Goal: Check status: Check status

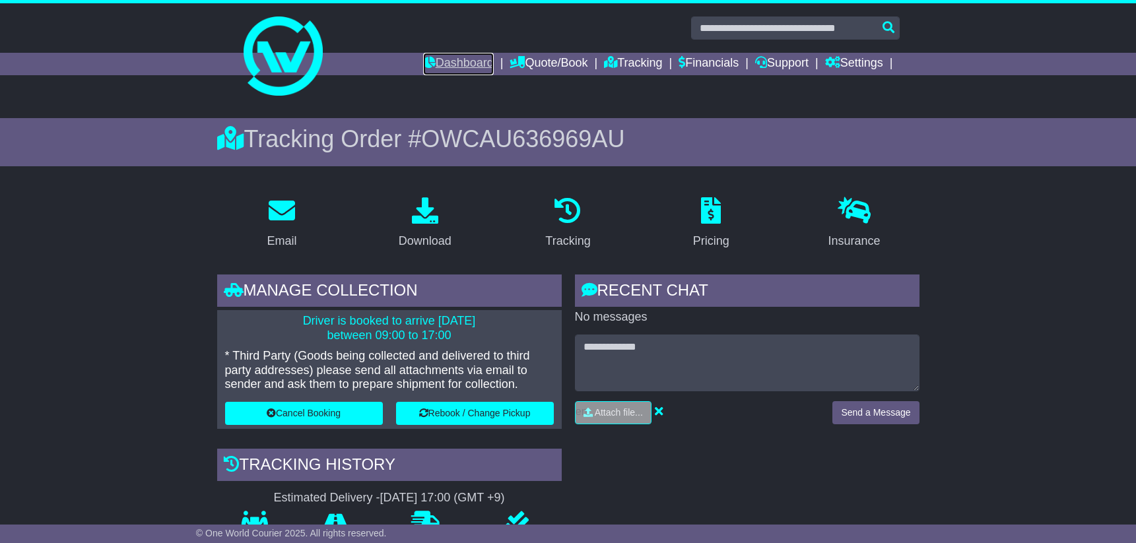
click at [454, 63] on link "Dashboard" at bounding box center [458, 64] width 71 height 22
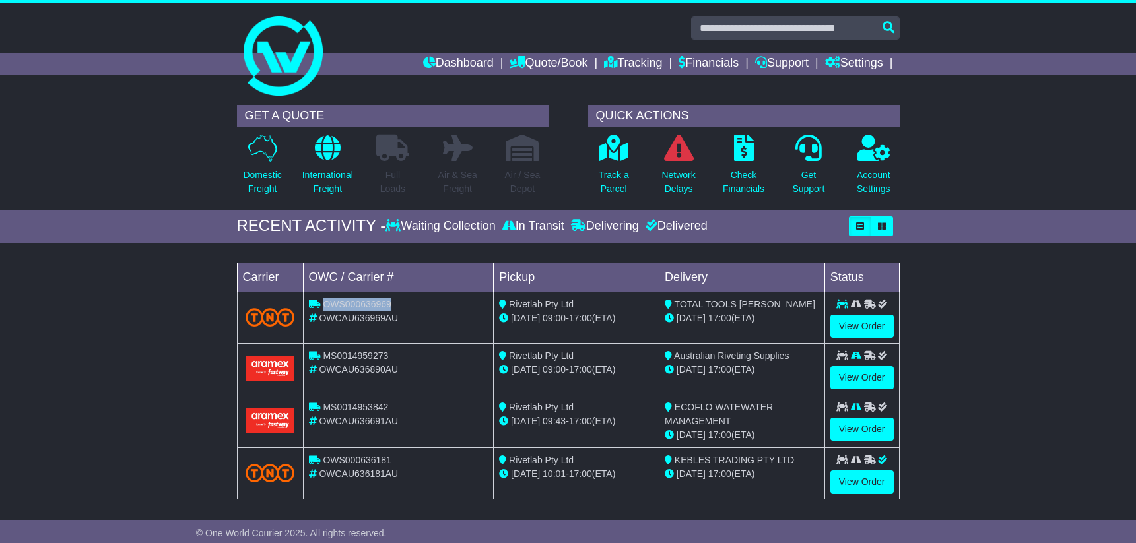
drag, startPoint x: 322, startPoint y: 304, endPoint x: 390, endPoint y: 304, distance: 68.0
click at [390, 305] on span "OWS000636969" at bounding box center [357, 304] width 69 height 11
copy span "OWS000636969"
